Goal: Information Seeking & Learning: Find specific fact

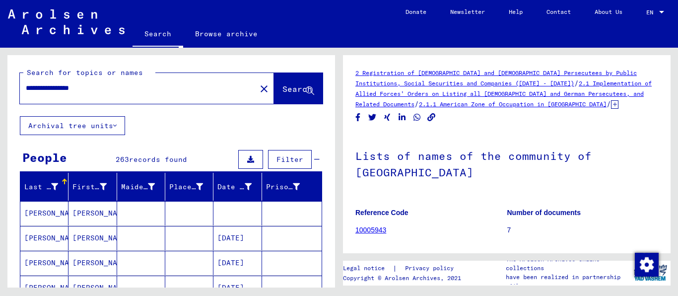
click at [108, 93] on input "**********" at bounding box center [138, 88] width 224 height 10
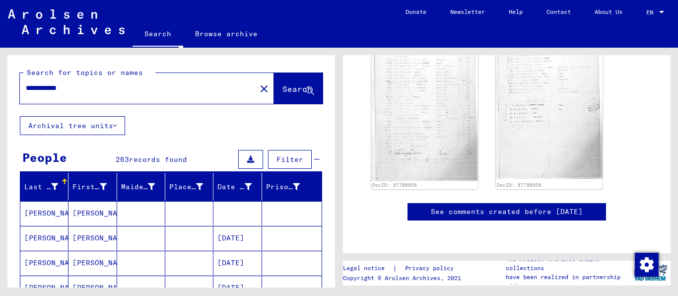
type input "**********"
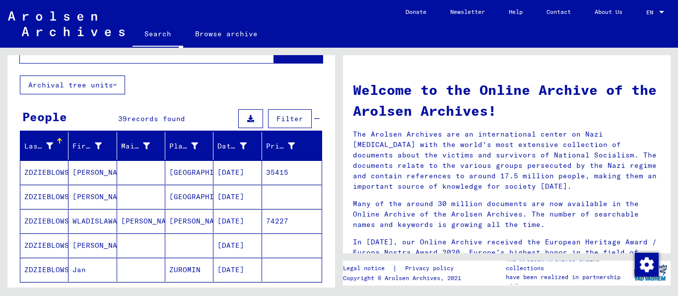
scroll to position [64, 0]
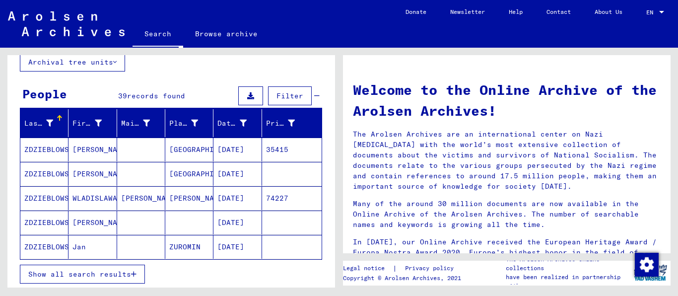
click at [67, 284] on button "Show all search results" at bounding box center [82, 274] width 125 height 19
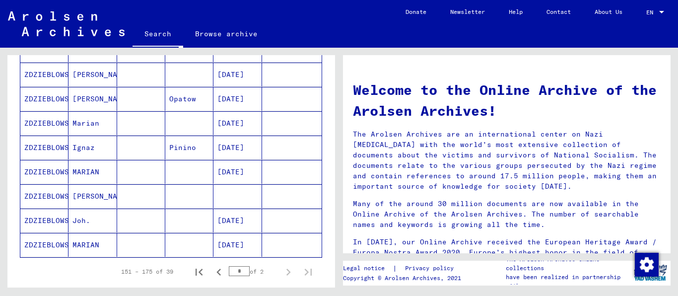
scroll to position [572, 0]
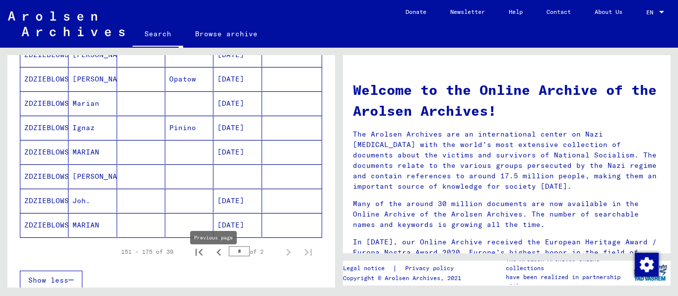
click at [214, 259] on icon "Previous page" at bounding box center [219, 252] width 14 height 14
type input "*"
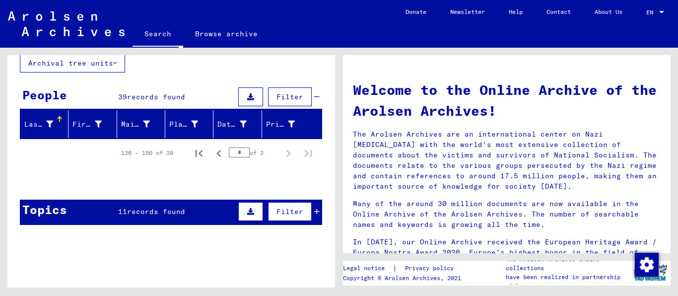
scroll to position [0, 0]
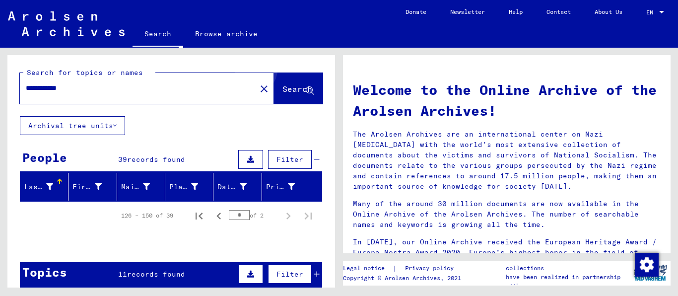
click at [288, 89] on button "Search" at bounding box center [298, 88] width 49 height 31
click at [103, 93] on input "**********" at bounding box center [135, 88] width 218 height 10
type input "**********"
click at [306, 92] on icon at bounding box center [310, 91] width 8 height 8
click at [236, 220] on input "*" at bounding box center [239, 215] width 21 height 10
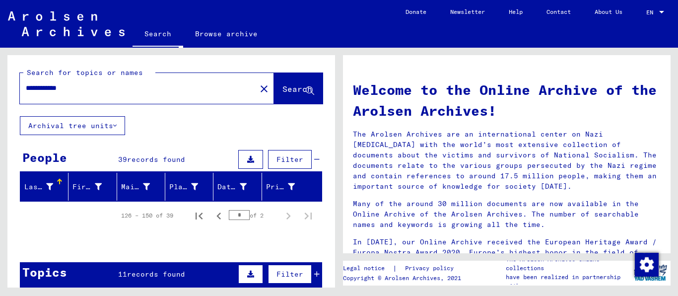
click at [236, 220] on input "*" at bounding box center [239, 215] width 21 height 10
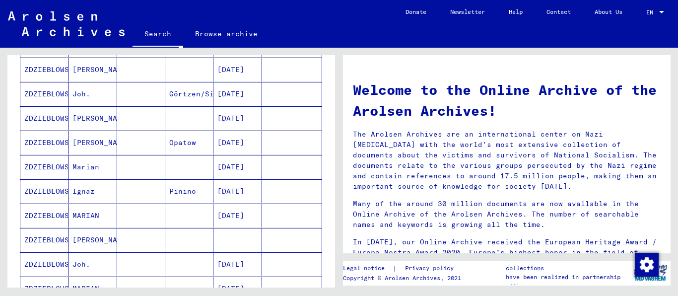
scroll to position [572, 0]
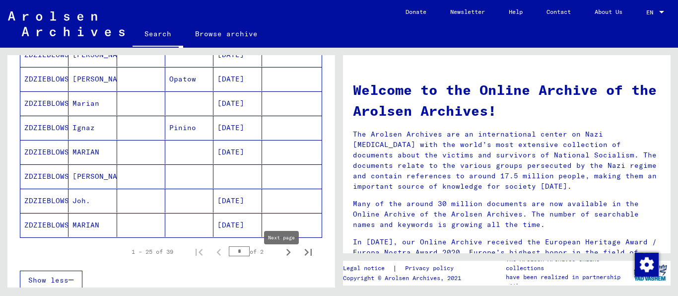
click at [285, 259] on icon "Next page" at bounding box center [289, 252] width 14 height 14
type input "*"
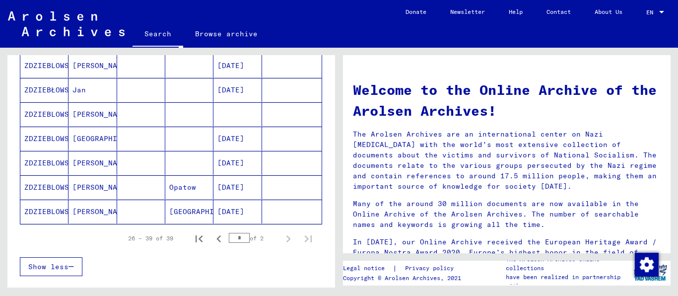
scroll to position [254, 0]
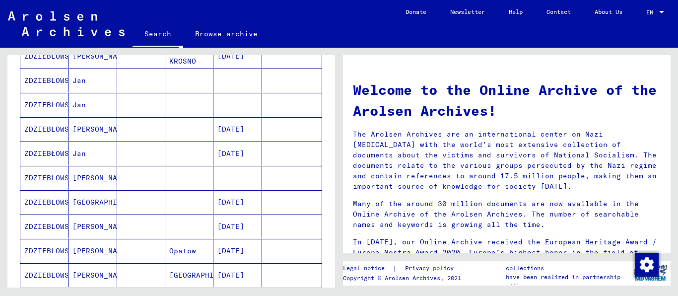
click at [52, 184] on mat-cell "ZDZIEBLOWSKI" at bounding box center [44, 178] width 48 height 24
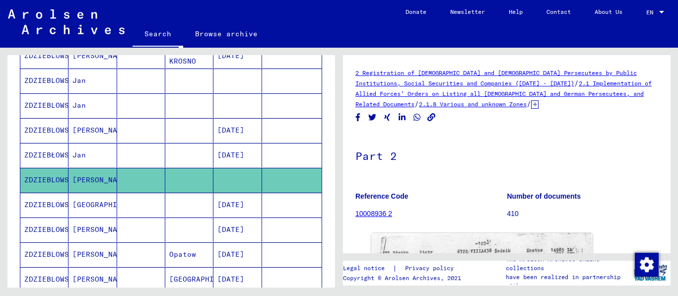
click at [539, 102] on icon at bounding box center [534, 104] width 7 height 8
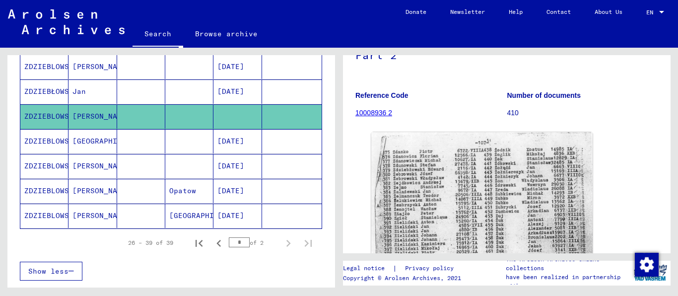
scroll to position [191, 0]
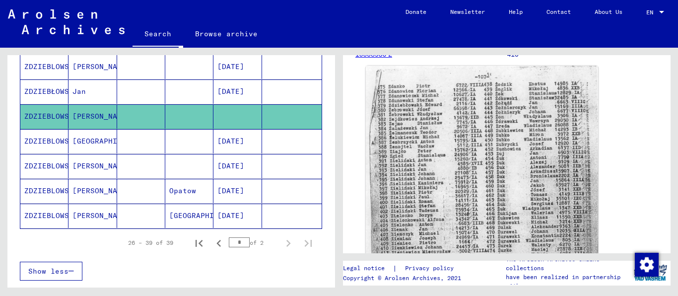
click at [503, 139] on img at bounding box center [482, 226] width 232 height 320
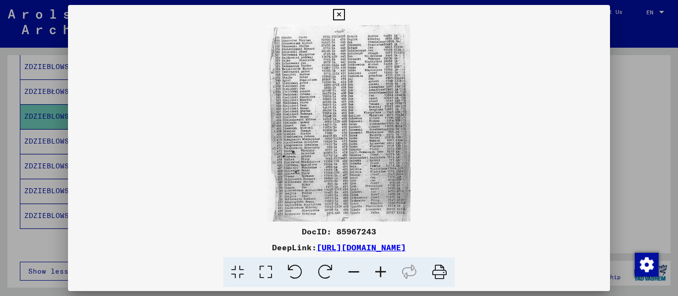
click at [327, 244] on link "[URL][DOMAIN_NAME]" at bounding box center [361, 247] width 89 height 10
click at [369, 249] on link "[URL][DOMAIN_NAME]" at bounding box center [361, 247] width 89 height 10
